Goal: Transaction & Acquisition: Purchase product/service

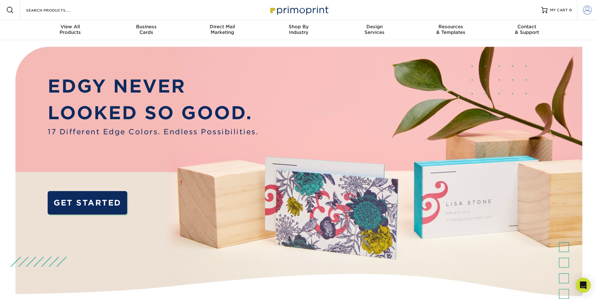
click at [585, 9] on span at bounding box center [587, 10] width 9 height 9
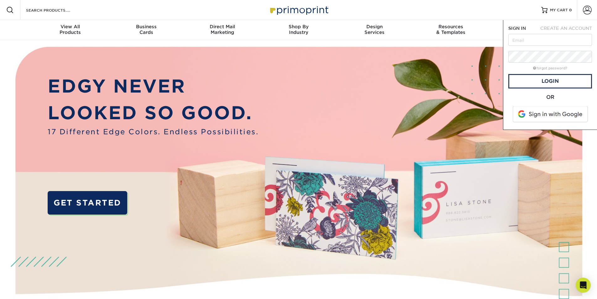
click at [588, 41] on keeper-lock "Open Keeper Popup" at bounding box center [585, 40] width 8 height 8
click at [585, 40] on keeper-lock "Open Keeper Popup" at bounding box center [585, 40] width 8 height 8
type input "[PERSON_NAME][EMAIL_ADDRESS][PERSON_NAME][DOMAIN_NAME]"
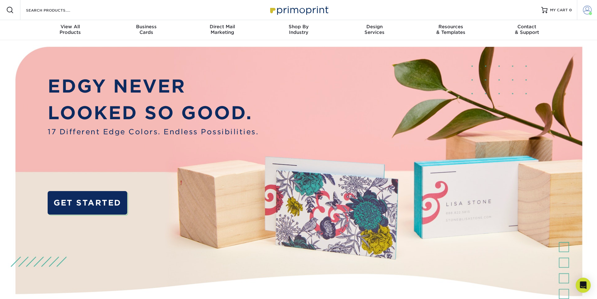
click at [586, 8] on span at bounding box center [587, 10] width 9 height 9
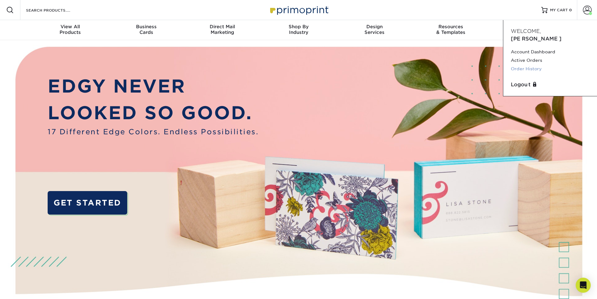
click at [531, 65] on link "Order History" at bounding box center [550, 69] width 79 height 8
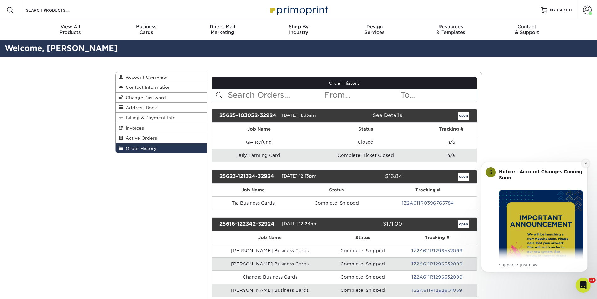
drag, startPoint x: 586, startPoint y: 164, endPoint x: 1048, endPoint y: 317, distance: 487.2
click at [586, 164] on icon "Dismiss notification" at bounding box center [585, 162] width 3 height 3
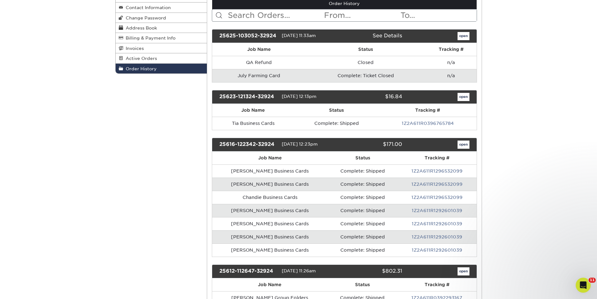
scroll to position [94, 0]
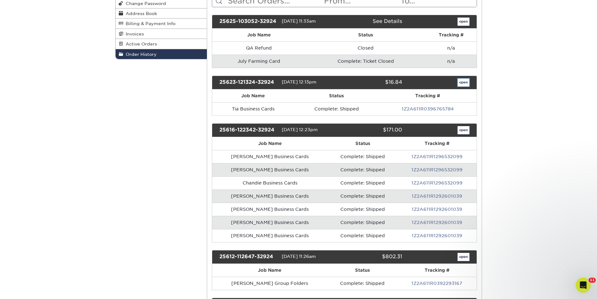
click at [463, 83] on link "open" at bounding box center [463, 82] width 12 height 8
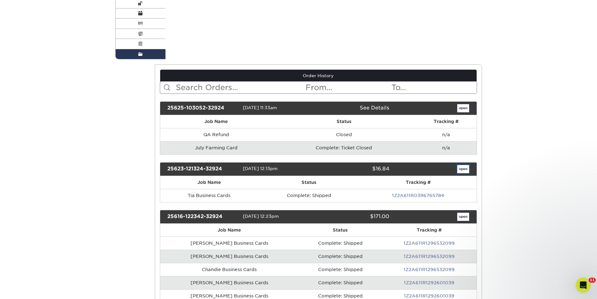
scroll to position [0, 0]
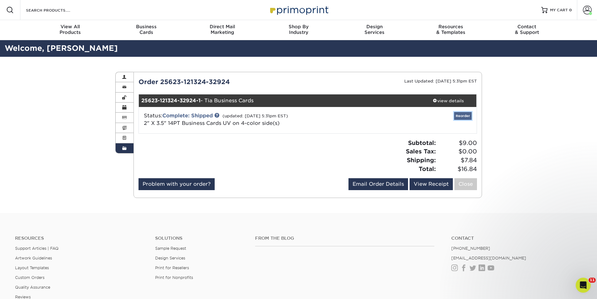
click at [460, 115] on link "Reorder" at bounding box center [463, 116] width 18 height 8
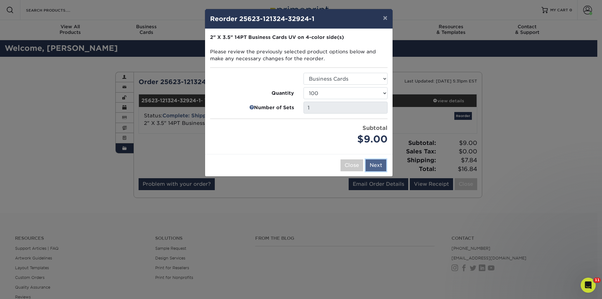
click at [382, 161] on button "Next" at bounding box center [375, 165] width 21 height 12
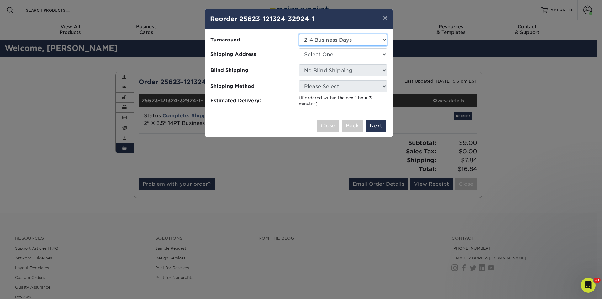
click at [349, 40] on select "Select One 2-4 Business Days 2 Day Next Business Day" at bounding box center [343, 40] width 88 height 12
click at [346, 53] on select "Select One Hupman Real Estate Group Jennifer Bynum's House" at bounding box center [343, 54] width 88 height 12
click at [385, 18] on button "×" at bounding box center [385, 18] width 14 height 18
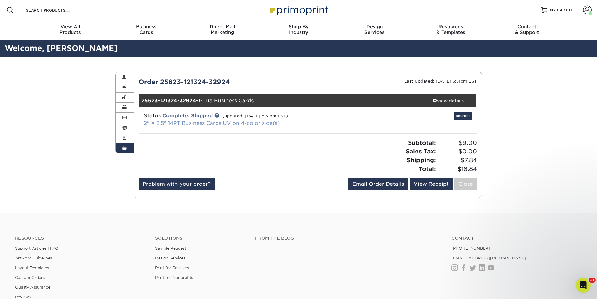
click at [181, 122] on link "2" X 3.5" 14PT Business Cards UV on 4-color side(s)" at bounding box center [212, 123] width 136 height 6
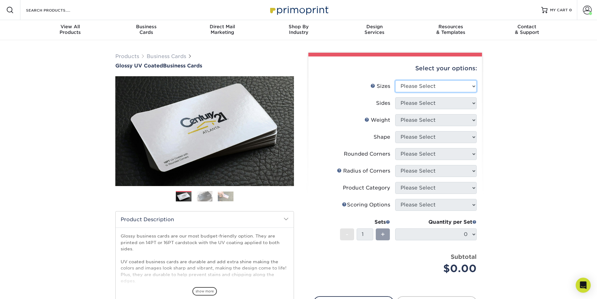
click at [446, 84] on select "Please Select 1.5" x 3.5" - Mini 1.75" x 3.5" - Mini 2" x 2" - Square 2" x 3" -…" at bounding box center [435, 86] width 81 height 12
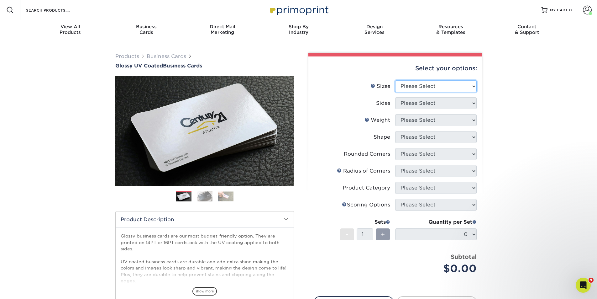
click at [445, 85] on select "Please Select 1.5" x 3.5" - Mini 1.75" x 3.5" - Mini 2" x 2" - Square 2" x 3" -…" at bounding box center [435, 86] width 81 height 12
click at [444, 88] on select "Please Select 1.5" x 3.5" - Mini 1.75" x 3.5" - Mini 2" x 2" - Square 2" x 3" -…" at bounding box center [435, 86] width 81 height 12
select select "2.00x3.50"
click at [395, 80] on select "Please Select 1.5" x 3.5" - Mini 1.75" x 3.5" - Mini 2" x 2" - Square 2" x 3" -…" at bounding box center [435, 86] width 81 height 12
click at [423, 103] on select "Please Select Print Both Sides Print Front Only" at bounding box center [435, 103] width 81 height 12
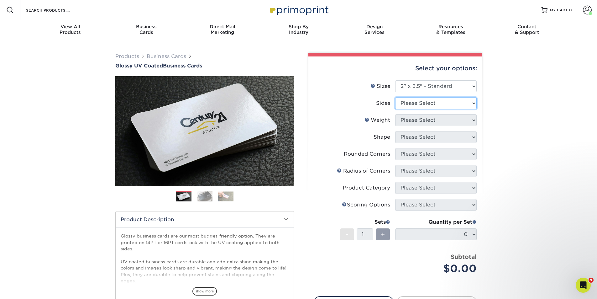
select select "13abbda7-1d64-4f25-8bb2-c179b224825d"
click at [395, 97] on select "Please Select Print Both Sides Print Front Only" at bounding box center [435, 103] width 81 height 12
click at [424, 121] on select "Please Select 16PT 14PT" at bounding box center [435, 120] width 81 height 12
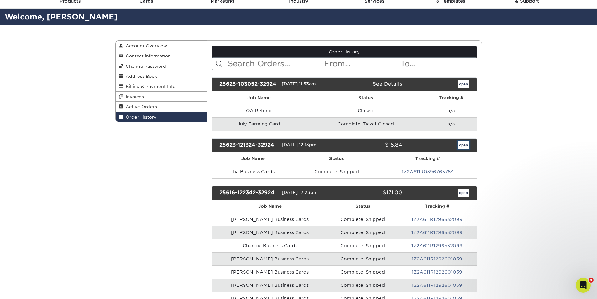
click at [464, 145] on link "open" at bounding box center [463, 145] width 12 height 8
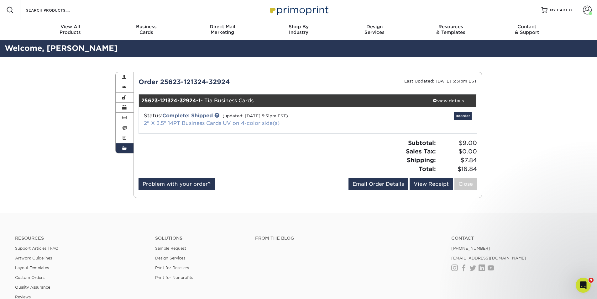
click at [174, 121] on link "2" X 3.5" 14PT Business Cards UV on 4-color side(s)" at bounding box center [212, 123] width 136 height 6
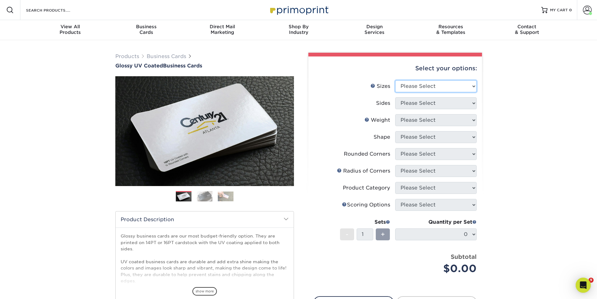
click at [415, 82] on select "Please Select 1.5" x 3.5" - Mini 1.75" x 3.5" - Mini 2" x 2" - Square 2" x 3" -…" at bounding box center [435, 86] width 81 height 12
select select "2.00x3.50"
click at [395, 80] on select "Please Select 1.5" x 3.5" - Mini 1.75" x 3.5" - Mini 2" x 2" - Square 2" x 3" -…" at bounding box center [435, 86] width 81 height 12
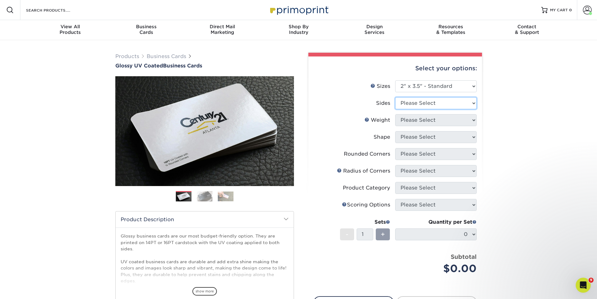
click at [415, 104] on select "Please Select Print Both Sides Print Front Only" at bounding box center [435, 103] width 81 height 12
select select "13abbda7-1d64-4f25-8bb2-c179b224825d"
click at [395, 97] on select "Please Select Print Both Sides Print Front Only" at bounding box center [435, 103] width 81 height 12
click at [412, 123] on select "Please Select 16PT 14PT" at bounding box center [435, 120] width 81 height 12
select select "14PT"
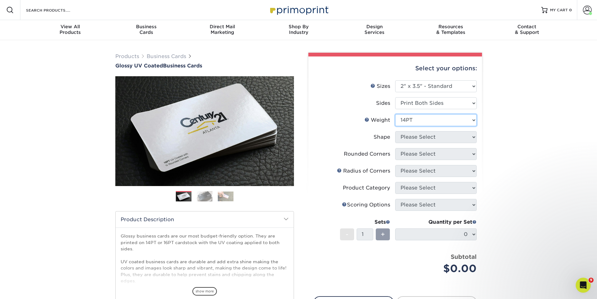
click at [395, 114] on select "Please Select 16PT 14PT" at bounding box center [435, 120] width 81 height 12
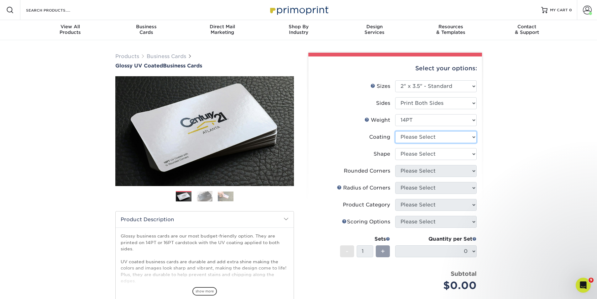
click at [419, 138] on select at bounding box center [435, 137] width 81 height 12
select select "ae367451-b2b8-45df-a344-0f05b6a12993"
click at [395, 131] on select at bounding box center [435, 137] width 81 height 12
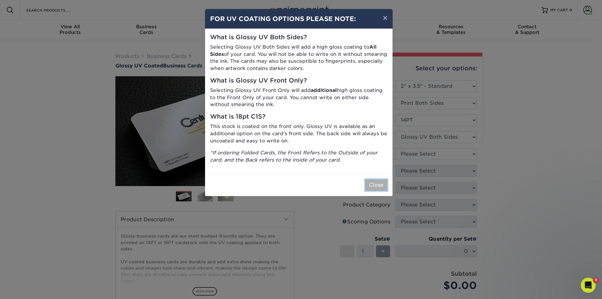
click at [383, 185] on button "Close" at bounding box center [376, 185] width 23 height 12
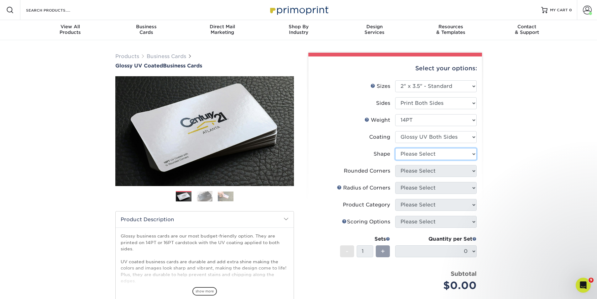
click at [428, 153] on select "Please Select Standard" at bounding box center [435, 154] width 81 height 12
select select "standard"
click at [395, 148] on select "Please Select Standard" at bounding box center [435, 154] width 81 height 12
click at [412, 171] on select "Please Select Yes - Round 2 Corners Yes - Round 4 Corners No" at bounding box center [435, 171] width 81 height 12
select select "0"
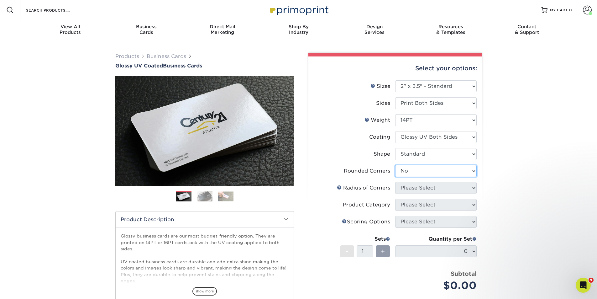
click at [395, 165] on select "Please Select Yes - Round 2 Corners Yes - Round 4 Corners No" at bounding box center [435, 171] width 81 height 12
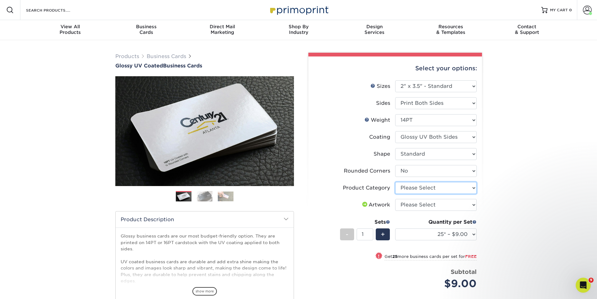
click at [429, 189] on select "Please Select Business Cards" at bounding box center [435, 188] width 81 height 12
select select "3b5148f1-0588-4f88-a218-97bcfdce65c1"
click at [395, 182] on select "Please Select Business Cards" at bounding box center [435, 188] width 81 height 12
click at [418, 206] on select "Please Select I will upload files I need a design - $100" at bounding box center [435, 205] width 81 height 12
select select "upload"
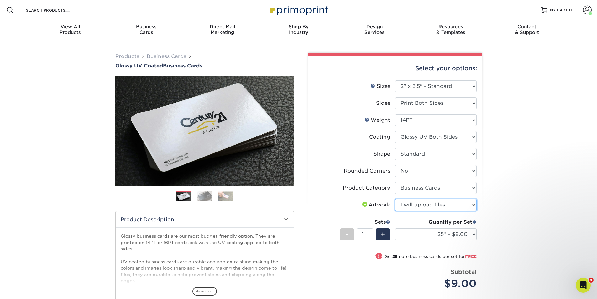
click at [395, 199] on select "Please Select I will upload files I need a design - $100" at bounding box center [435, 205] width 81 height 12
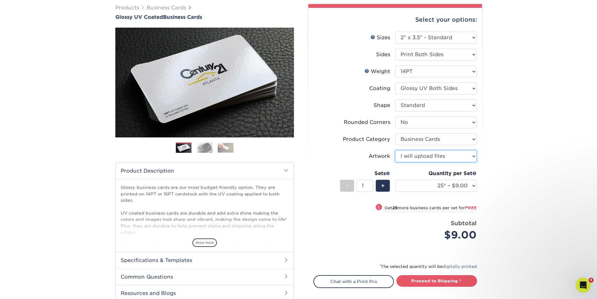
scroll to position [63, 0]
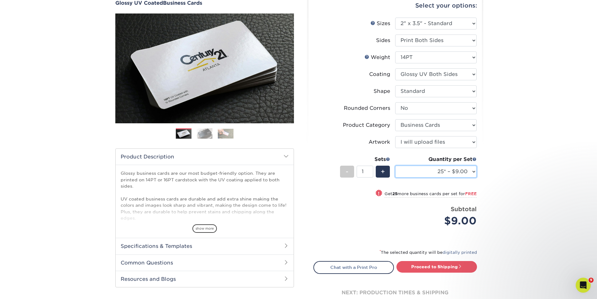
click at [462, 173] on select "25* – $9.00 50* – $9.00 100* – $9.00 250* – $17.00 500 – $33.00 1000 – $42.00 2…" at bounding box center [435, 171] width 81 height 12
select select "100* – $9.00"
click at [395, 165] on select "25* – $9.00 50* – $9.00 100* – $9.00 250* – $17.00 500 – $33.00 1000 – $42.00 2…" at bounding box center [435, 171] width 81 height 12
click at [452, 268] on link "Proceed to Shipping" at bounding box center [436, 266] width 81 height 11
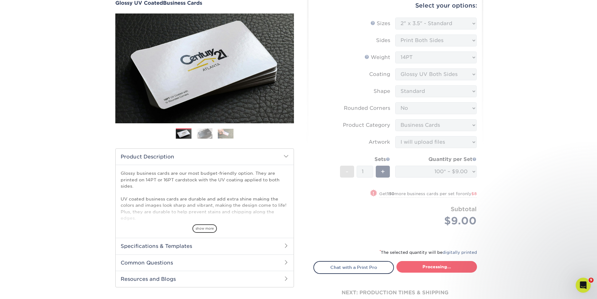
type input "Set 1"
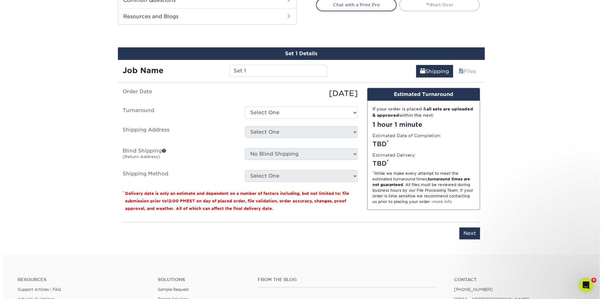
scroll to position [341, 0]
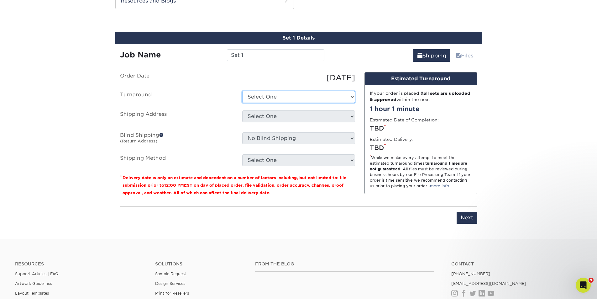
click at [262, 97] on select "Select One 2-4 Business Days 2 Day Next Business Day" at bounding box center [298, 97] width 113 height 12
select select "fabc0368-7375-492c-ba41-143791bf25e7"
click at [242, 91] on select "Select One 2-4 Business Days 2 Day Next Business Day" at bounding box center [298, 97] width 113 height 12
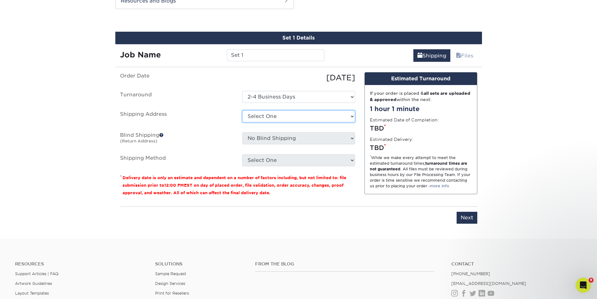
click at [266, 116] on select "Select One Hupman Real Estate Group Jennifer Bynum's House + Add New Address" at bounding box center [298, 116] width 113 height 12
select select "newaddress"
click at [242, 110] on select "Select One Hupman Real Estate Group Jennifer Bynum's House + Add New Address" at bounding box center [298, 116] width 113 height 12
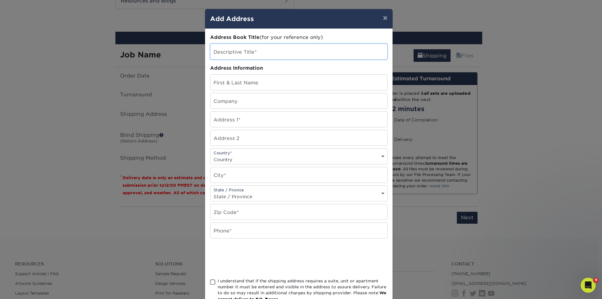
click at [260, 51] on input "text" at bounding box center [298, 51] width 177 height 15
type input "Hupman Group KWCAP"
click at [263, 81] on input "text" at bounding box center [298, 82] width 177 height 15
click at [258, 100] on input "text" at bounding box center [298, 100] width 177 height 15
drag, startPoint x: 255, startPoint y: 84, endPoint x: 210, endPoint y: 88, distance: 45.0
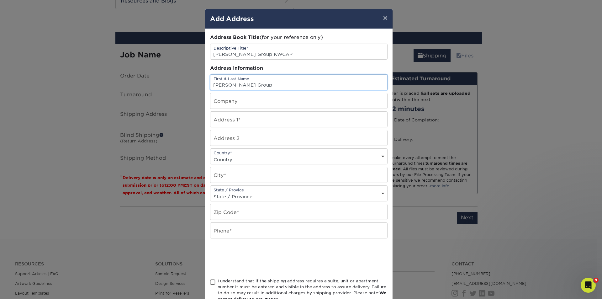
click at [210, 88] on input "[PERSON_NAME] Group" at bounding box center [298, 82] width 177 height 15
type input "[PERSON_NAME]"
click at [223, 103] on input "text" at bounding box center [298, 100] width 177 height 15
type input "[PERSON_NAME] Group"
click at [266, 118] on input "text" at bounding box center [298, 119] width 177 height 15
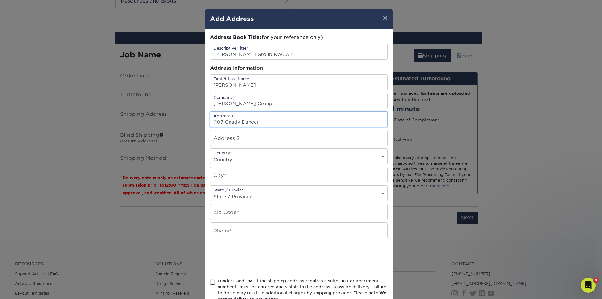
type input "1107 Gnady Dancer"
click at [250, 156] on select "Country United States Canada ----------------------------- Afghanistan Albania …" at bounding box center [298, 159] width 177 height 9
select select "US"
click at [210, 155] on select "Country United States Canada ----------------------------- Afghanistan Albania …" at bounding box center [298, 159] width 177 height 9
click at [238, 176] on input "text" at bounding box center [298, 174] width 177 height 15
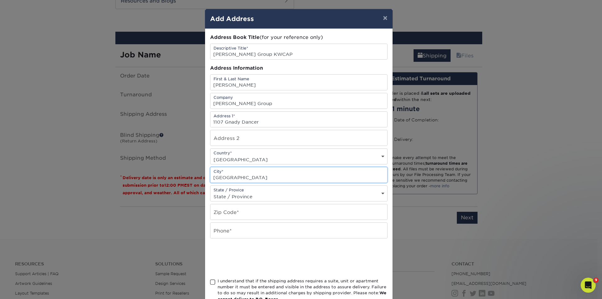
type input "Richmond Hill"
click at [236, 196] on select "State / Province Alabama Alaska Arizona Arkansas California Colorado Connecticu…" at bounding box center [298, 196] width 177 height 9
select select "GA"
click at [210, 192] on select "State / Province Alabama Alaska Arizona Arkansas California Colorado Connecticu…" at bounding box center [298, 196] width 177 height 9
click at [232, 210] on input "text" at bounding box center [298, 211] width 177 height 15
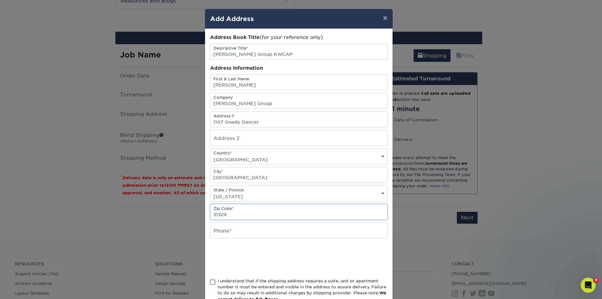
type input "31324"
click at [239, 232] on input "text" at bounding box center [298, 229] width 177 height 15
type input "912-660-0919"
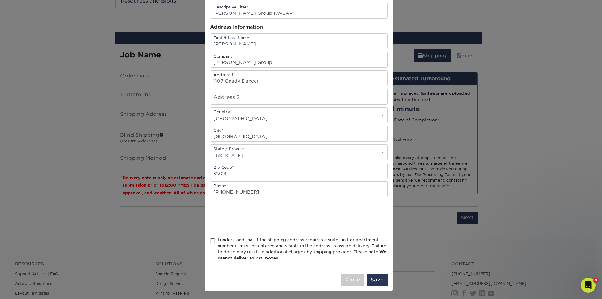
scroll to position [42, 0]
click at [211, 241] on span at bounding box center [212, 240] width 5 height 6
click at [0, 0] on input "I understand that if the shipping address requires a suite, unit or apartment n…" at bounding box center [0, 0] width 0 height 0
click at [375, 277] on button "Save" at bounding box center [376, 279] width 21 height 12
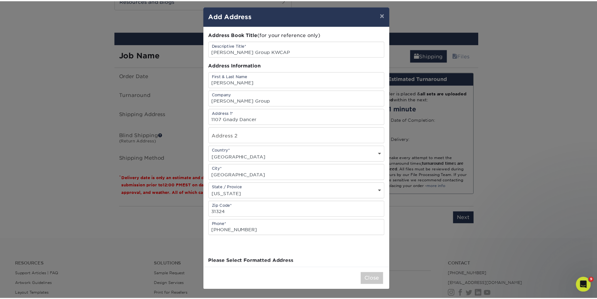
scroll to position [0, 0]
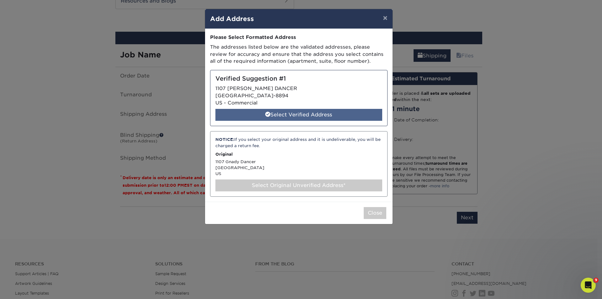
click at [302, 113] on div "Select Verified Address" at bounding box center [298, 115] width 167 height 12
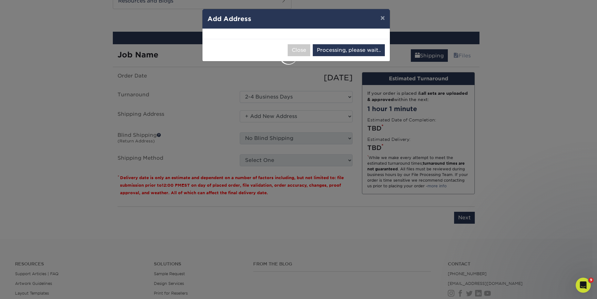
select select "285103"
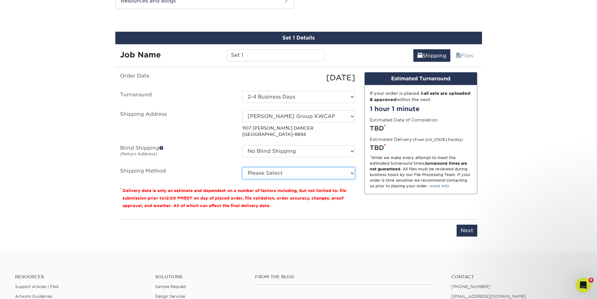
click at [300, 174] on select "Please Select Ground Shipping (+$7.84) 3 Day Shipping Service (+$18.73) 2 Day A…" at bounding box center [298, 173] width 113 height 12
select select "03"
click at [242, 167] on select "Please Select Ground Shipping (+$7.84) 3 Day Shipping Service (+$18.73) 2 Day A…" at bounding box center [298, 173] width 113 height 12
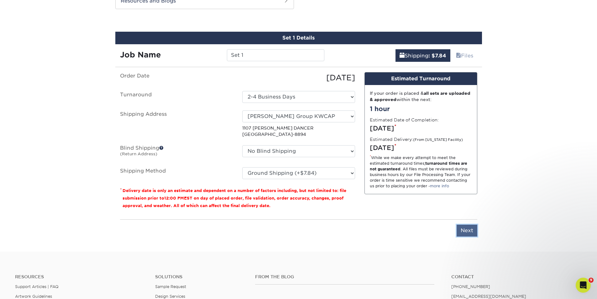
click at [467, 231] on input "Next" at bounding box center [467, 230] width 21 height 12
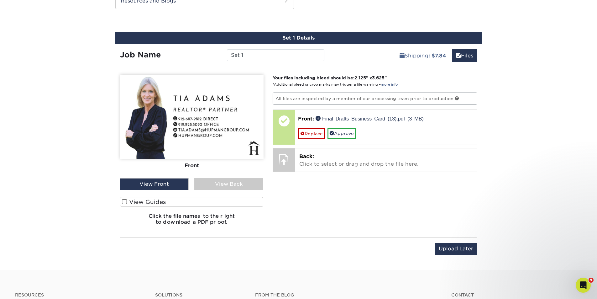
click at [125, 201] on span at bounding box center [124, 202] width 5 height 6
click at [0, 0] on input "View Guides" at bounding box center [0, 0] width 0 height 0
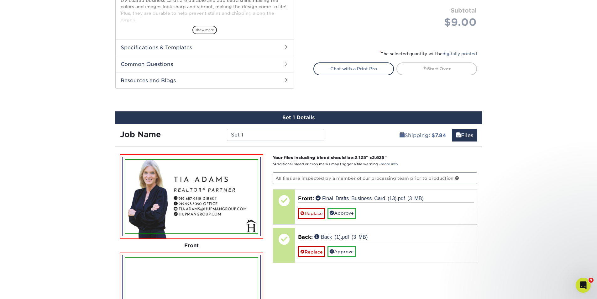
scroll to position [247, 0]
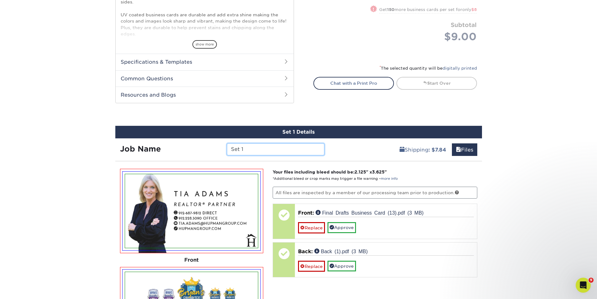
drag, startPoint x: 247, startPoint y: 150, endPoint x: 229, endPoint y: 154, distance: 17.6
click at [229, 154] on input "Set 1" at bounding box center [275, 149] width 97 height 12
type input "t"
click at [268, 148] on input "Tia Business card" at bounding box center [275, 149] width 97 height 12
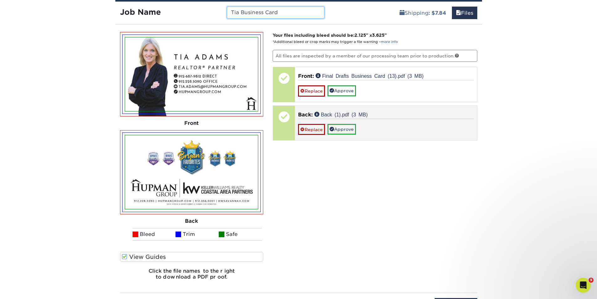
scroll to position [372, 0]
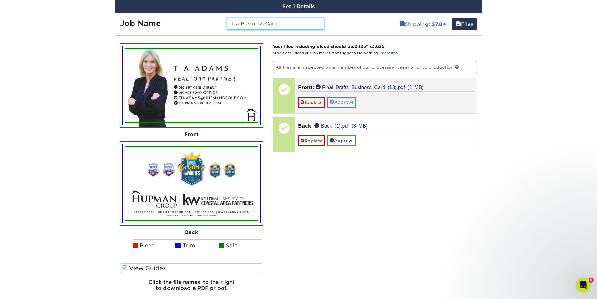
type input "Tia Business Card"
click at [348, 101] on link "Approve" at bounding box center [341, 102] width 29 height 11
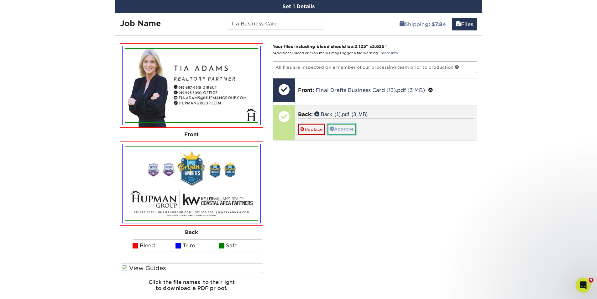
click at [347, 132] on link "Approve" at bounding box center [341, 128] width 29 height 11
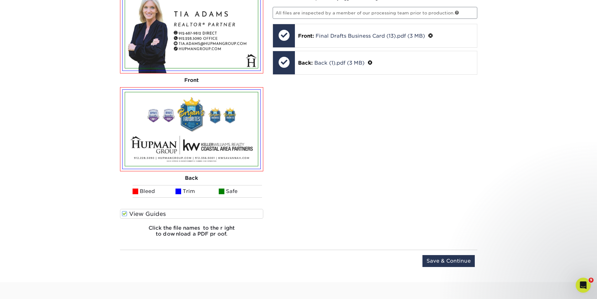
scroll to position [529, 0]
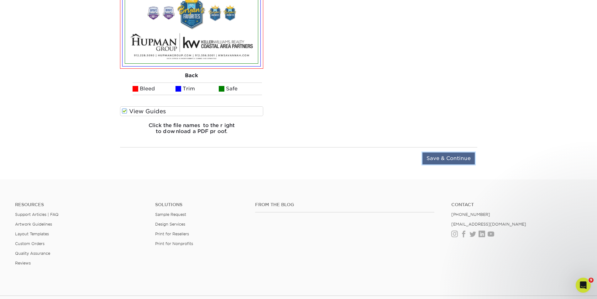
click at [458, 158] on input "Save & Continue" at bounding box center [448, 158] width 52 height 12
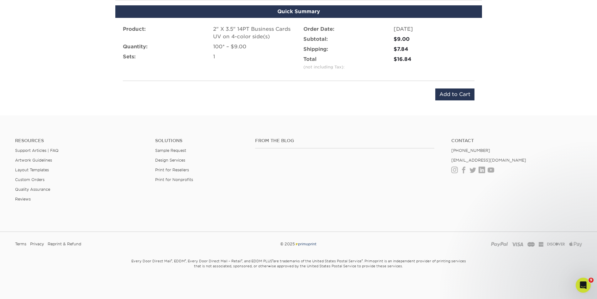
scroll to position [407, 0]
drag, startPoint x: 455, startPoint y: 99, endPoint x: 453, endPoint y: 112, distance: 13.0
click at [455, 99] on input "Add to Cart" at bounding box center [454, 94] width 39 height 12
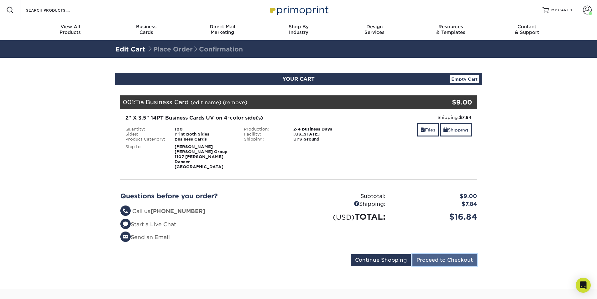
click at [443, 256] on input "Proceed to Checkout" at bounding box center [444, 260] width 65 height 12
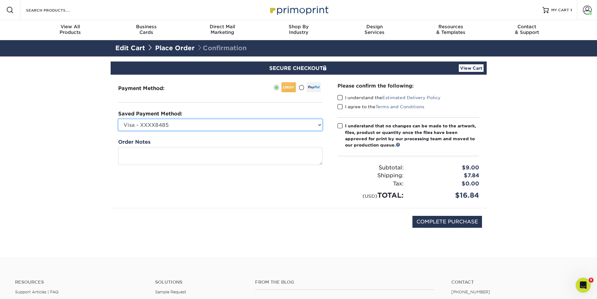
click at [320, 124] on select "Visa - XXXX8485 Visa - XXXX6014 Visa - XXXX2545 Visa - XXXX3709 Visa - XXXX5584…" at bounding box center [220, 125] width 204 height 12
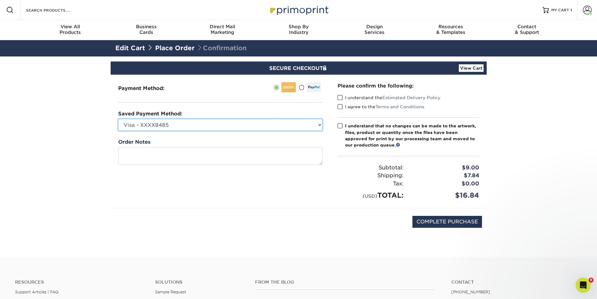
click at [320, 124] on select "Visa - XXXX8485 Visa - XXXX6014 Visa - XXXX2545 Visa - XXXX3709 Visa - XXXX5584…" at bounding box center [220, 125] width 204 height 12
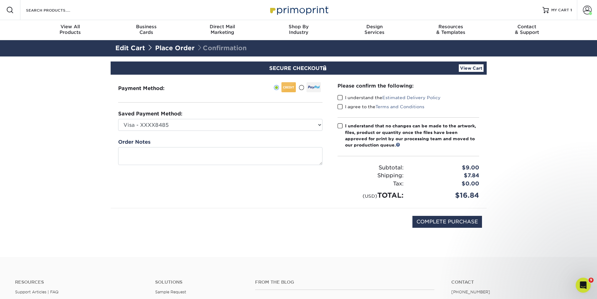
click at [342, 95] on span at bounding box center [339, 98] width 5 height 6
click at [0, 0] on input "I understand the Estimated Delivery Policy" at bounding box center [0, 0] width 0 height 0
click at [340, 108] on span at bounding box center [339, 107] width 5 height 6
click at [0, 0] on input "I agree to the Terms and Conditions" at bounding box center [0, 0] width 0 height 0
click at [341, 126] on span at bounding box center [339, 126] width 5 height 6
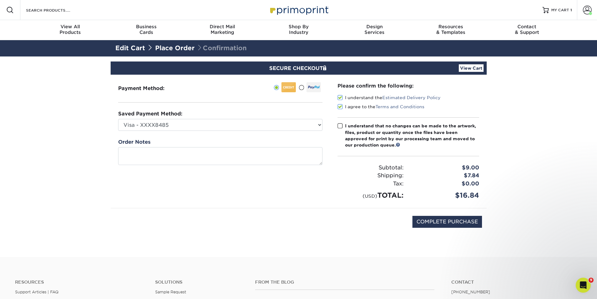
click at [0, 0] on input "I understand that no changes can be made to the artwork, files, product or quan…" at bounding box center [0, 0] width 0 height 0
click at [435, 220] on input "COMPLETE PURCHASE" at bounding box center [447, 222] width 70 height 12
type input "PROCESSING, PLEASE WAIT..."
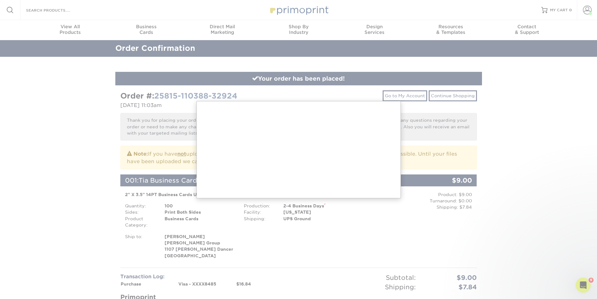
click at [531, 159] on div at bounding box center [298, 279] width 597 height 559
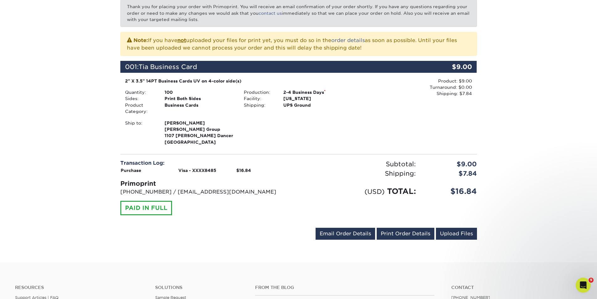
scroll to position [125, 0]
